Goal: Information Seeking & Learning: Check status

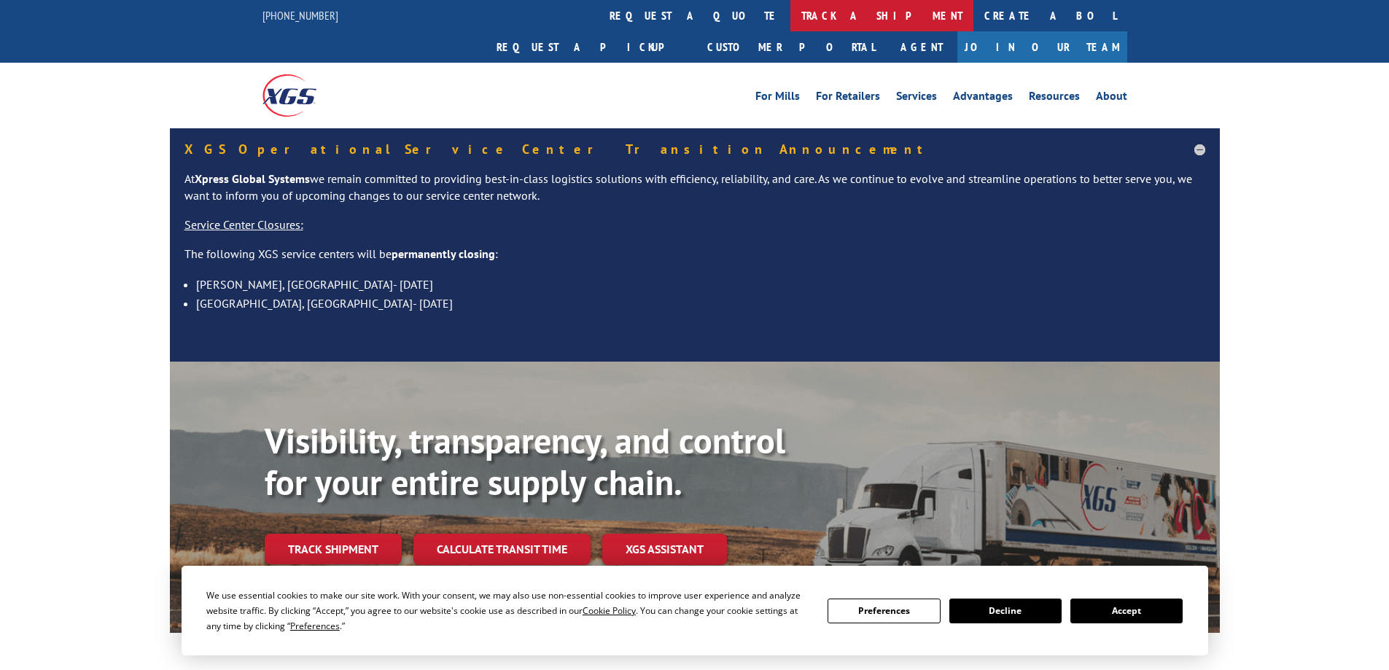
click at [791, 14] on link "track a shipment" at bounding box center [882, 15] width 183 height 31
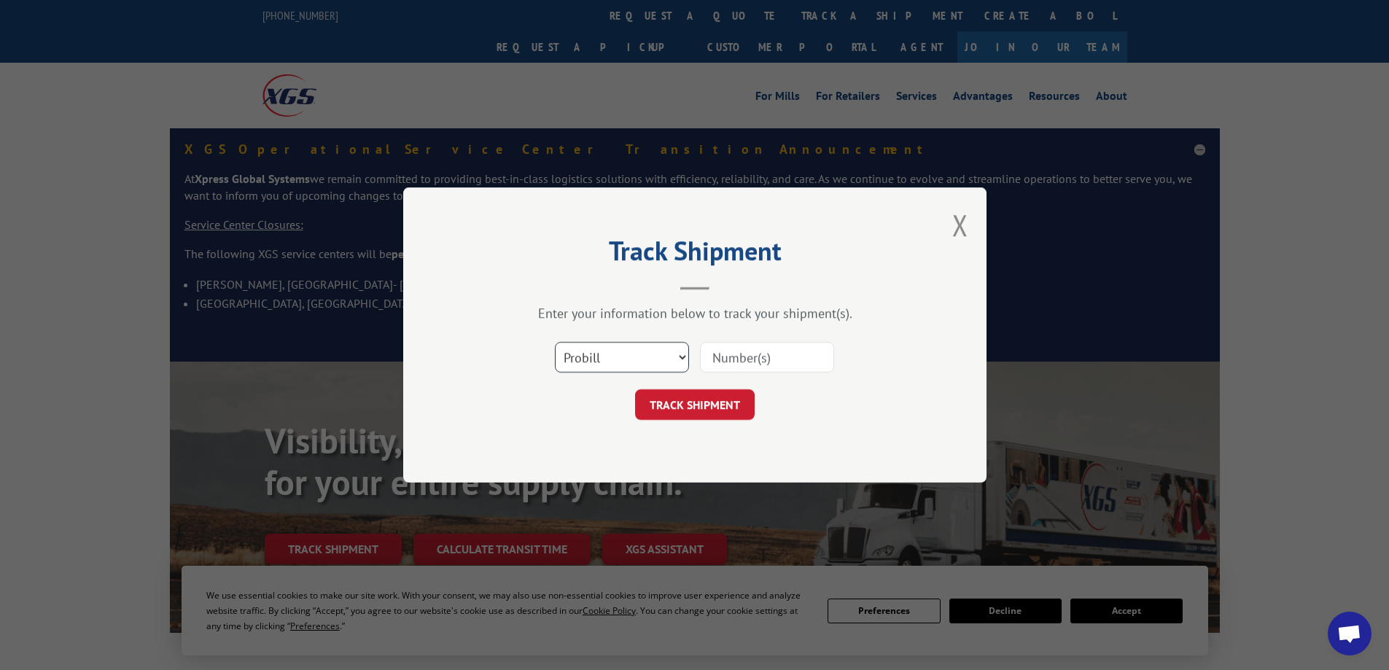
click at [602, 354] on select "Select category... Probill BOL PO" at bounding box center [622, 357] width 134 height 31
select select "bol"
click at [555, 342] on select "Select category... Probill BOL PO" at bounding box center [622, 357] width 134 height 31
click at [736, 365] on input at bounding box center [767, 357] width 134 height 31
paste input "6006813"
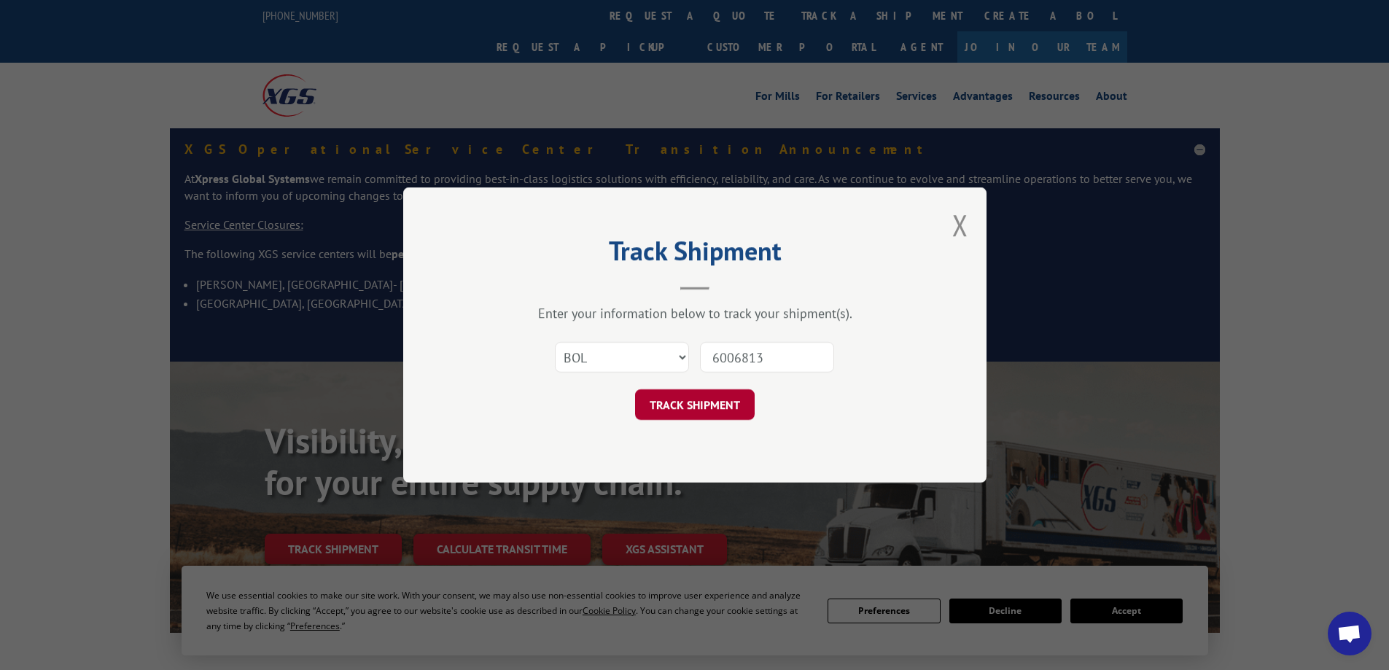
type input "6006813"
click at [708, 390] on button "TRACK SHIPMENT" at bounding box center [695, 404] width 120 height 31
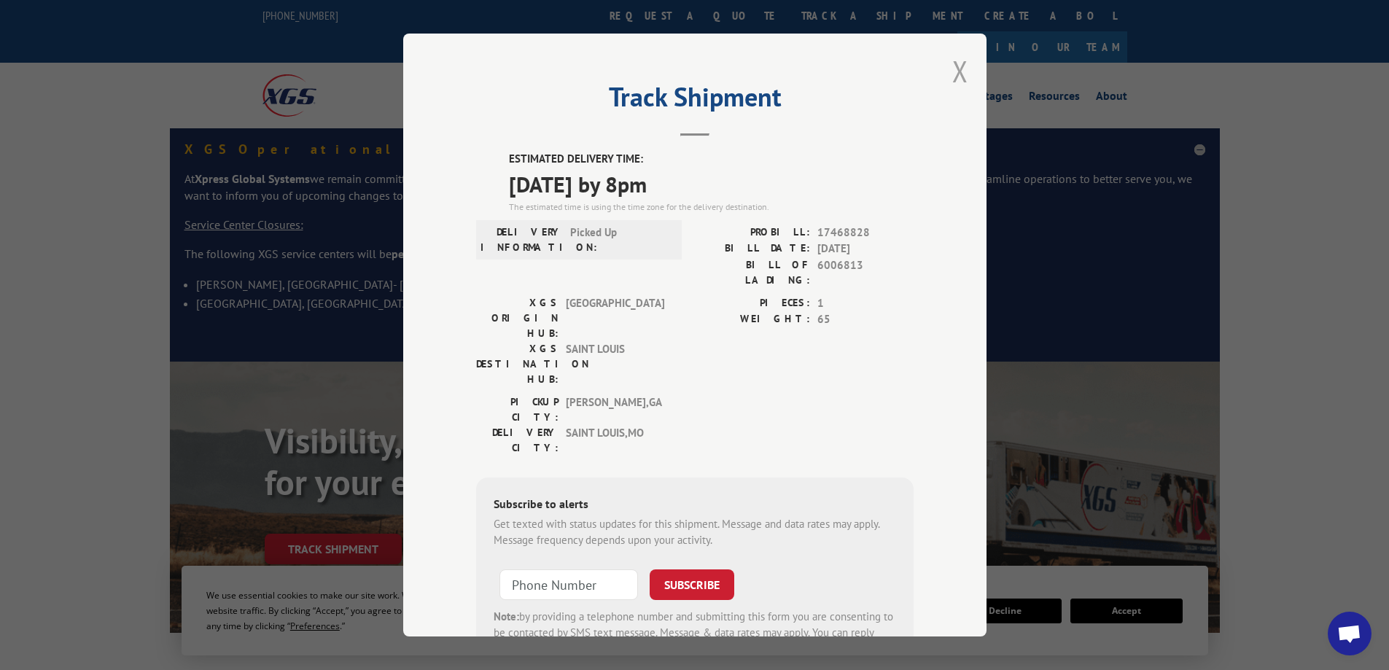
click at [952, 59] on button "Close modal" at bounding box center [960, 71] width 16 height 39
